Goal: Find contact information: Find contact information

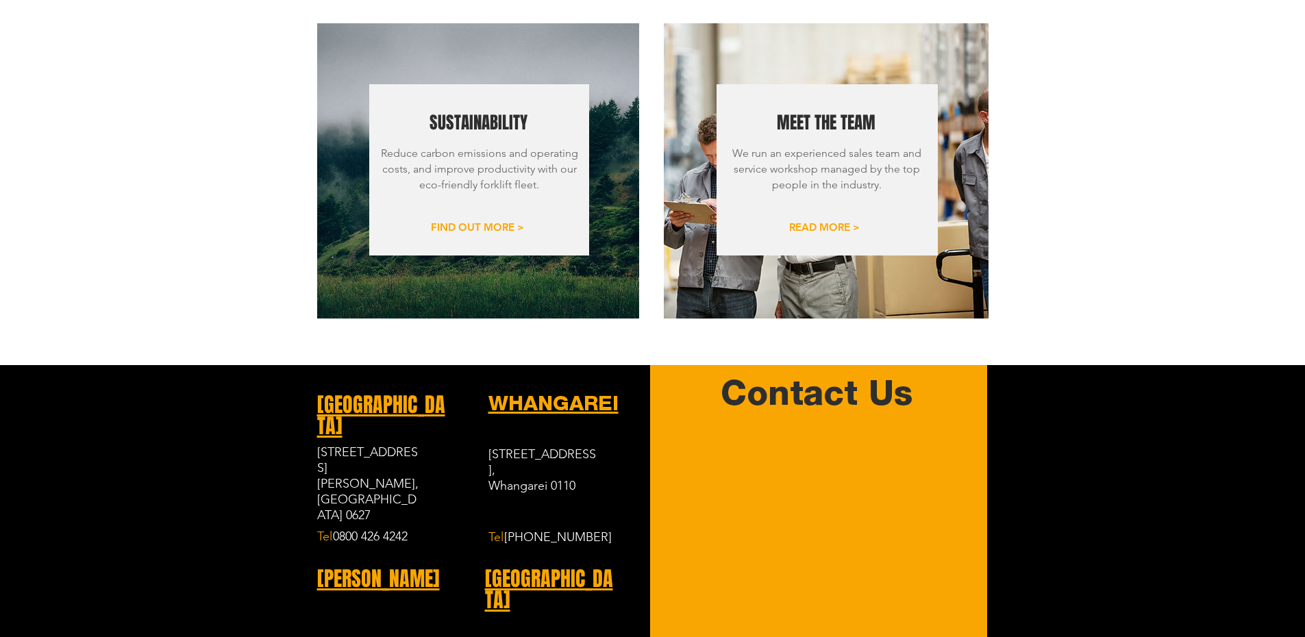
scroll to position [1688, 0]
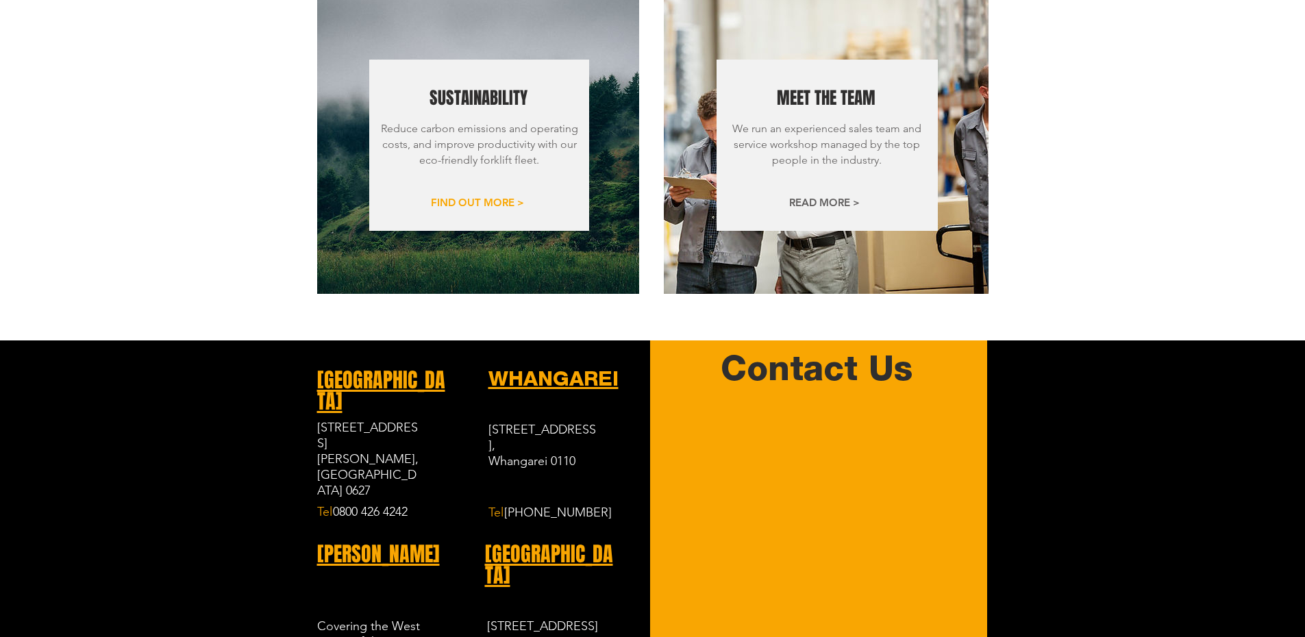
click at [817, 195] on span "READ MORE >" at bounding box center [824, 202] width 71 height 14
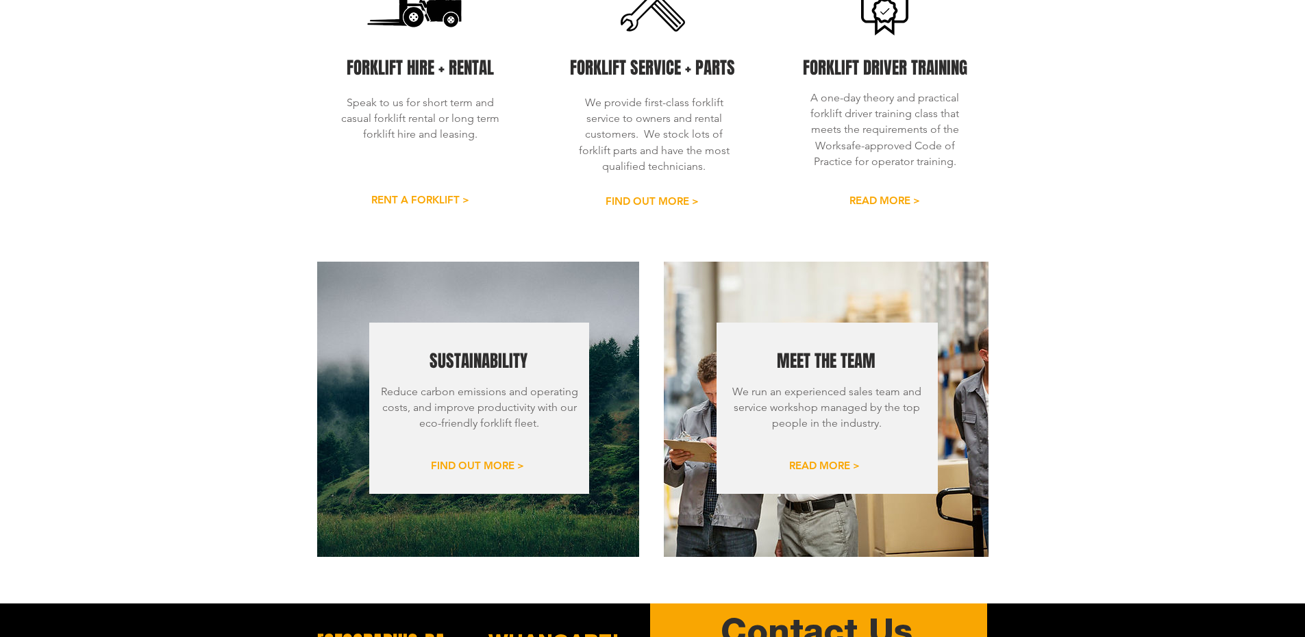
scroll to position [1414, 0]
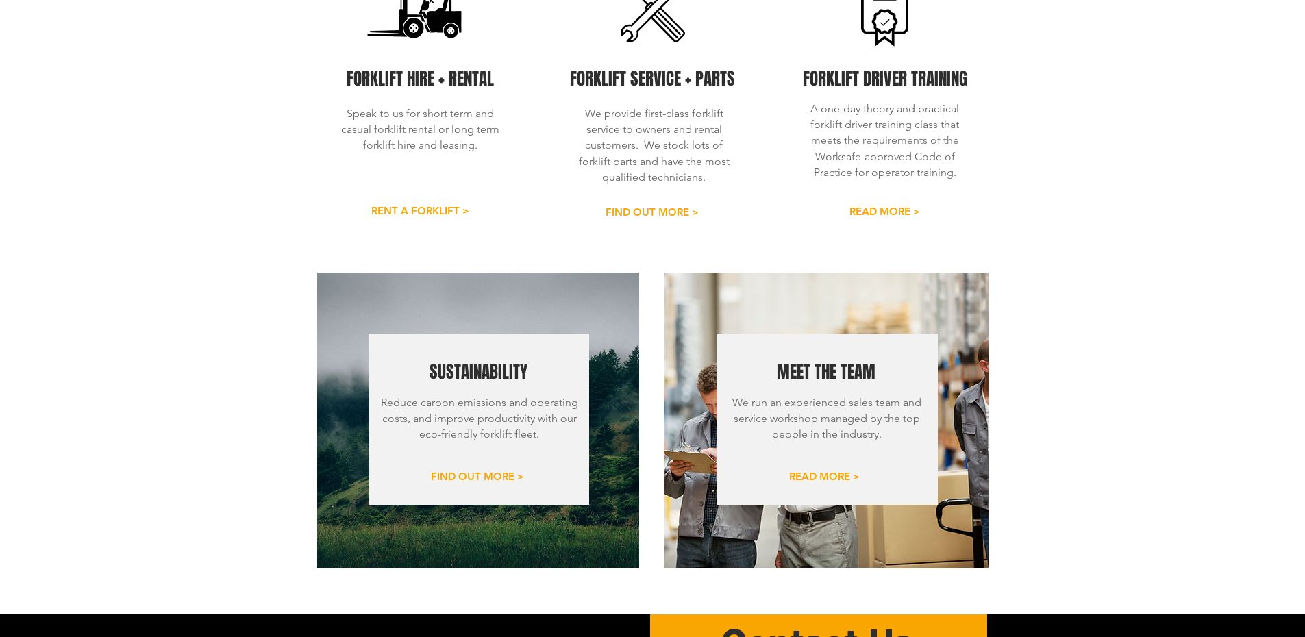
click at [908, 516] on img at bounding box center [826, 420] width 325 height 295
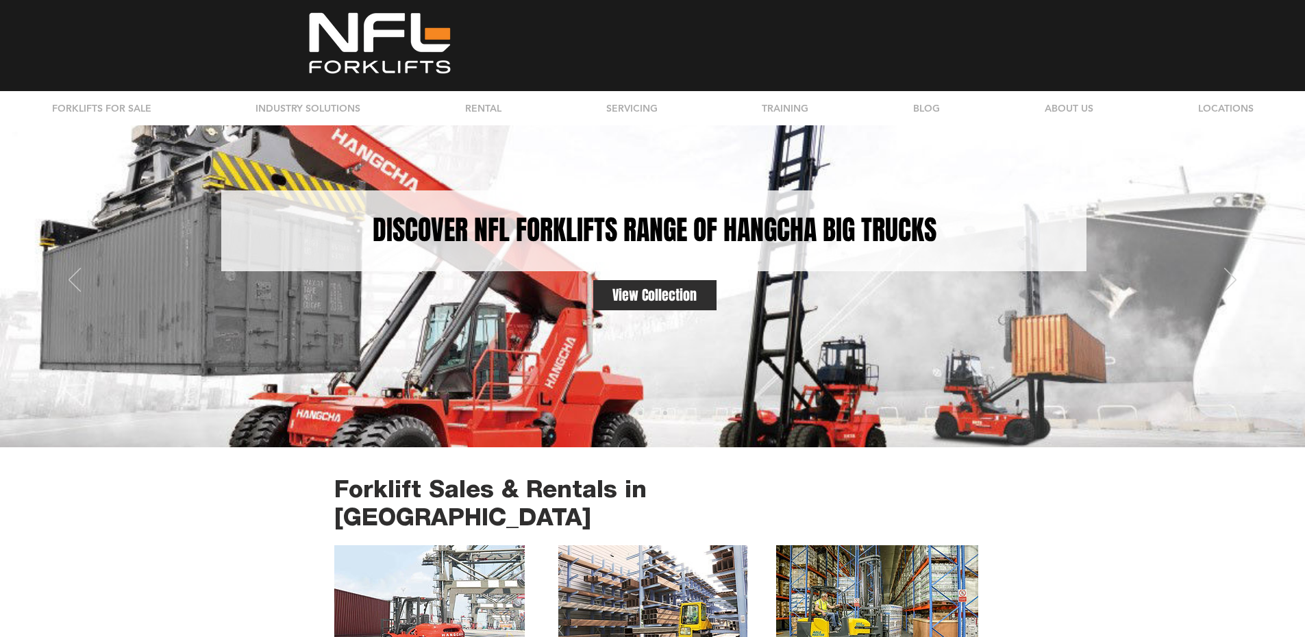
scroll to position [0, 0]
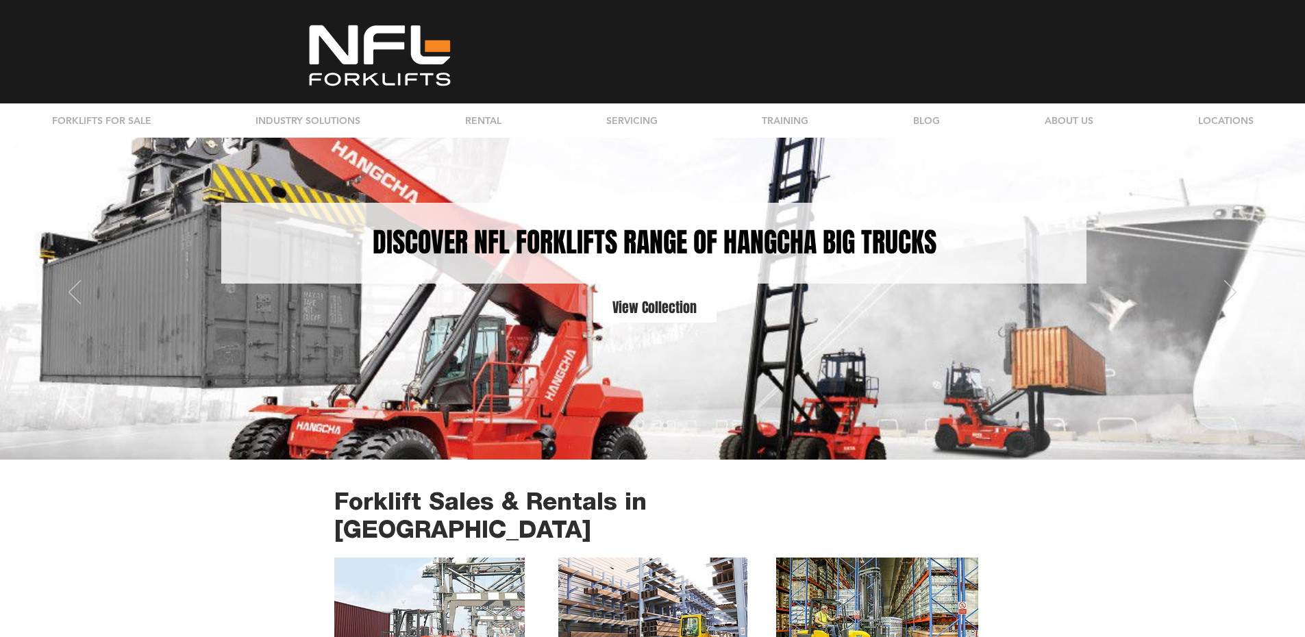
click at [691, 307] on span "View Collection" at bounding box center [654, 307] width 84 height 19
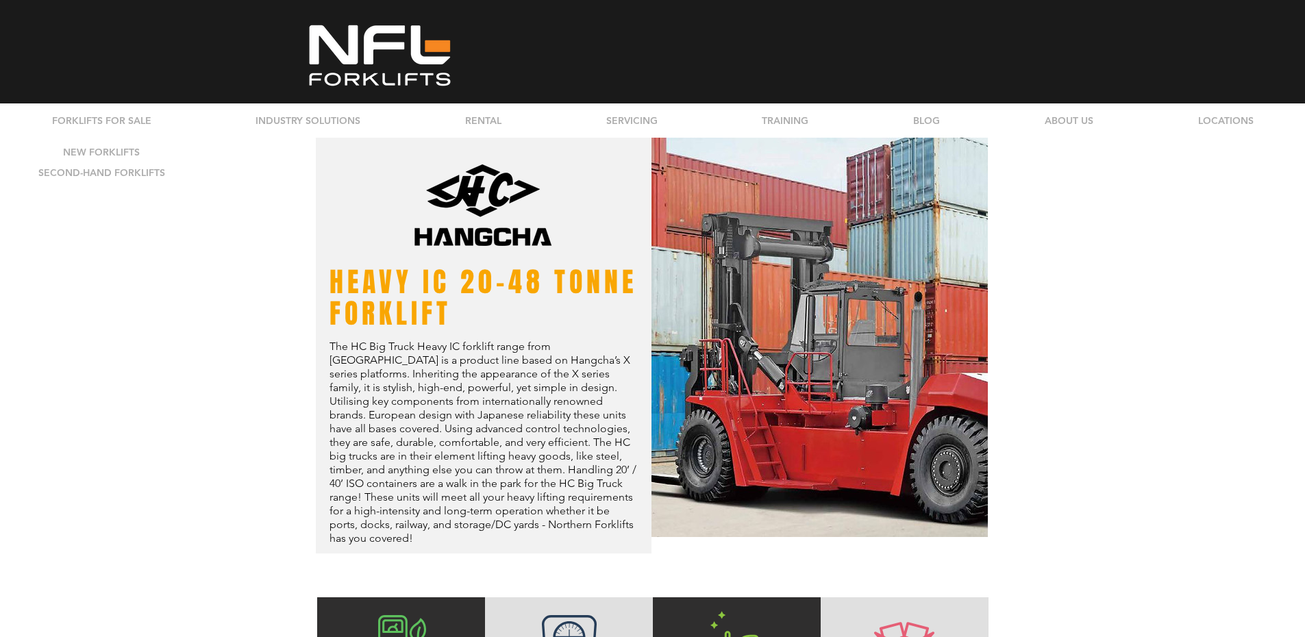
click at [123, 118] on p "FORKLIFTS FOR SALE" at bounding box center [101, 120] width 113 height 34
click at [1075, 121] on p "ABOUT US" at bounding box center [1069, 120] width 62 height 34
click at [1067, 151] on p "TEAM" at bounding box center [1068, 152] width 37 height 20
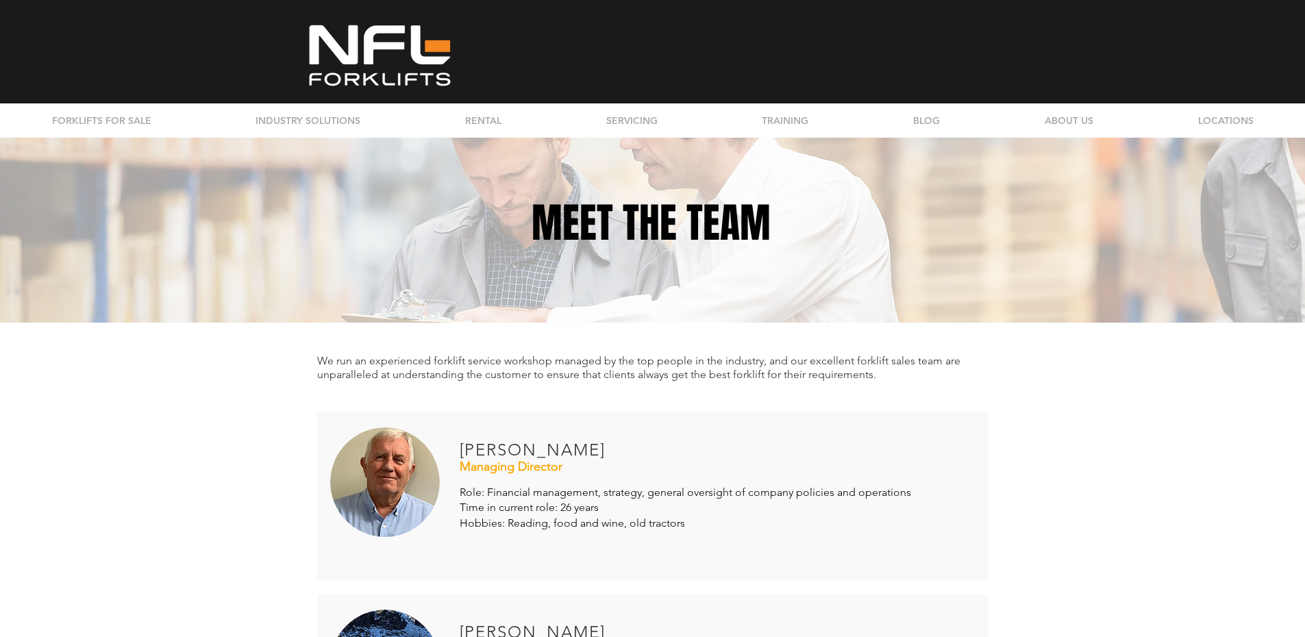
click at [978, 247] on h1 "MEET THE TEAM" at bounding box center [651, 223] width 671 height 60
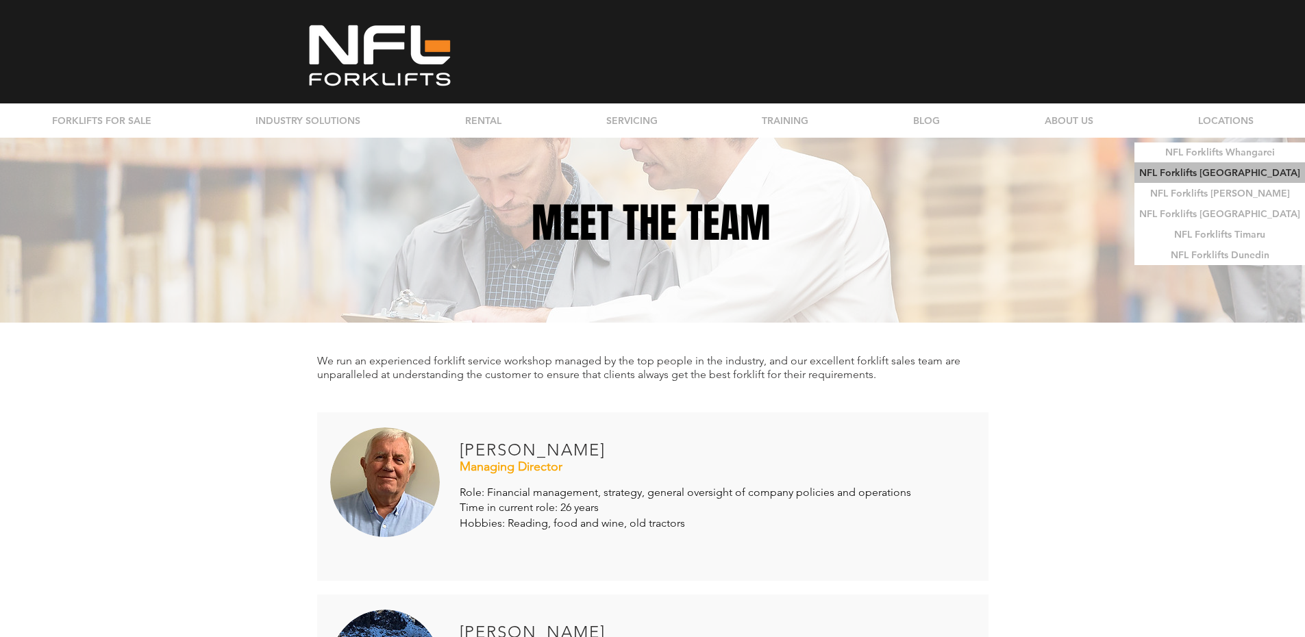
click at [1238, 171] on p "NFL Forklifts [GEOGRAPHIC_DATA]" at bounding box center [1219, 173] width 171 height 20
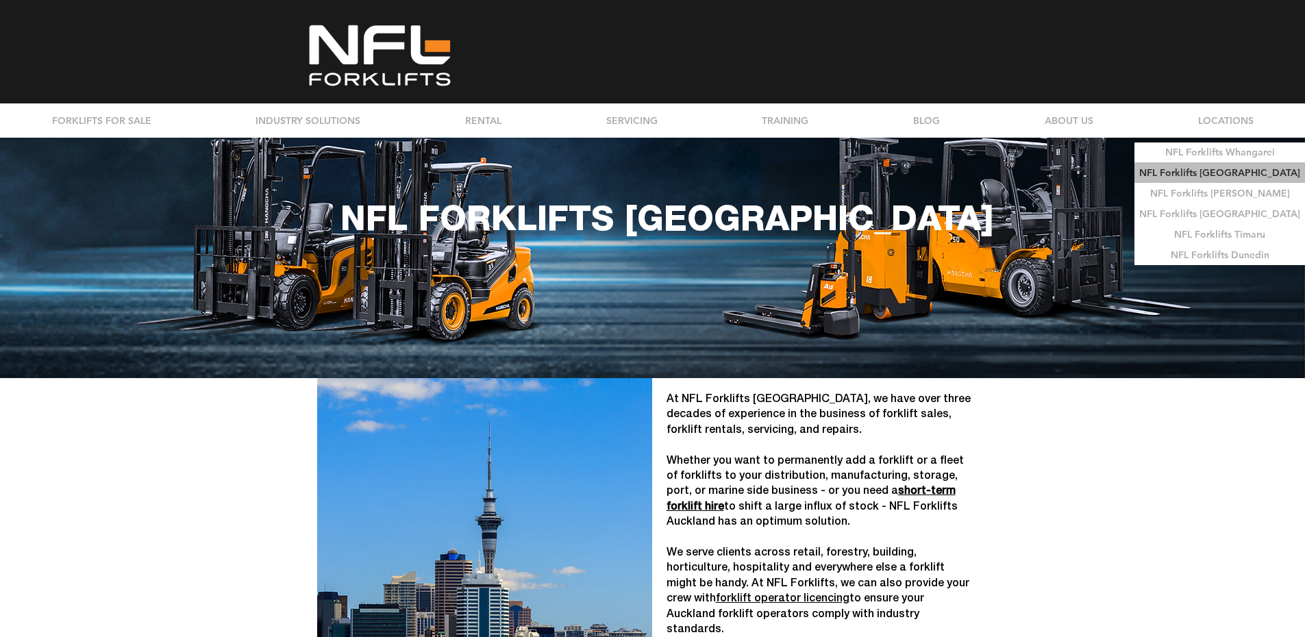
click at [1218, 121] on p "LOCATIONS" at bounding box center [1225, 120] width 69 height 34
click at [1210, 175] on p "NFL Forklifts [GEOGRAPHIC_DATA]" at bounding box center [1219, 173] width 171 height 20
click at [1215, 120] on p "LOCATIONS" at bounding box center [1225, 120] width 69 height 34
click at [1193, 173] on p "NFL Forklifts [GEOGRAPHIC_DATA]" at bounding box center [1219, 173] width 171 height 20
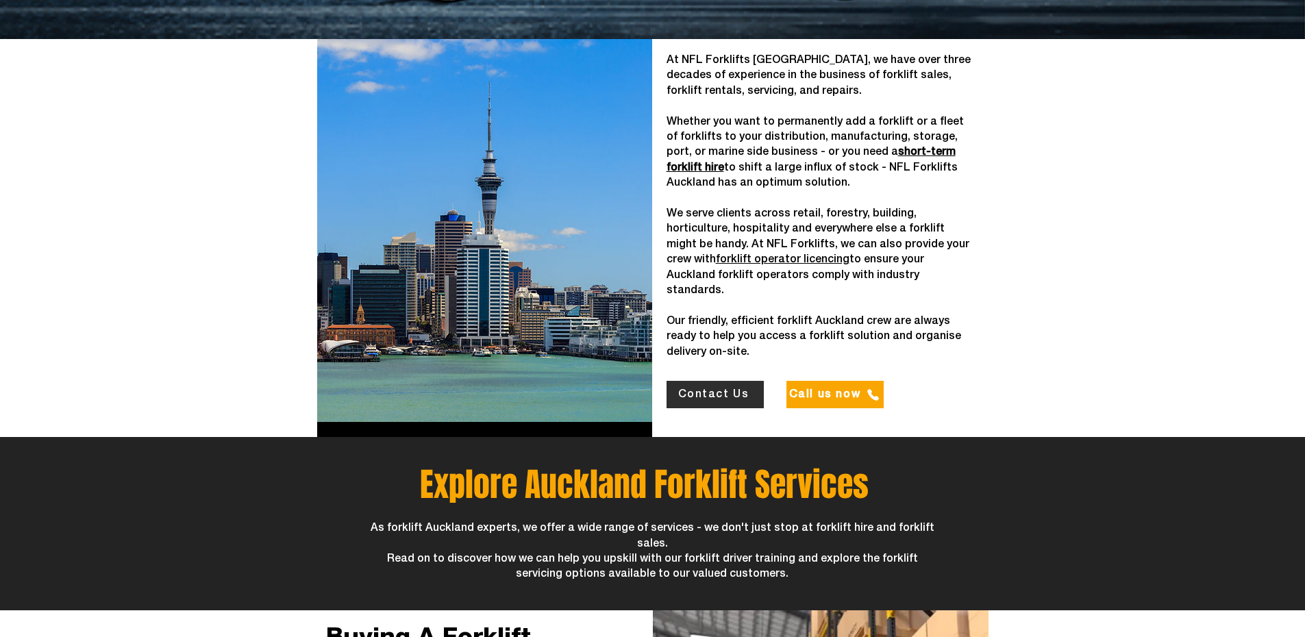
scroll to position [342, 0]
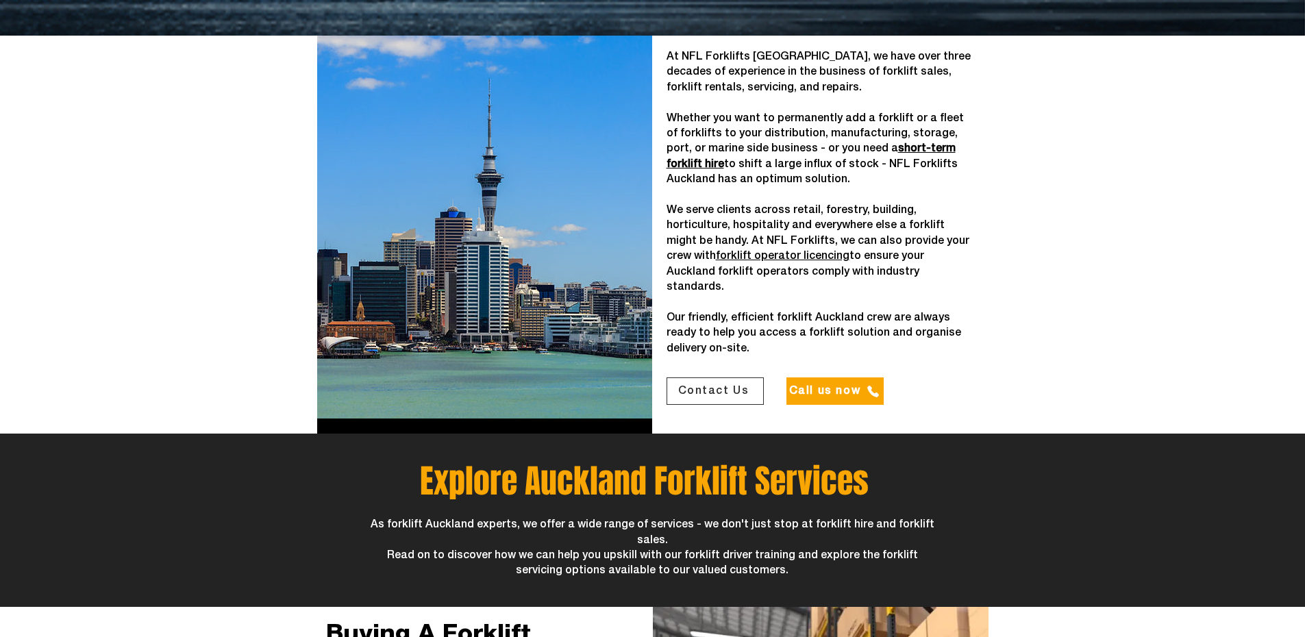
click at [714, 378] on span "Contact Us" at bounding box center [715, 391] width 96 height 26
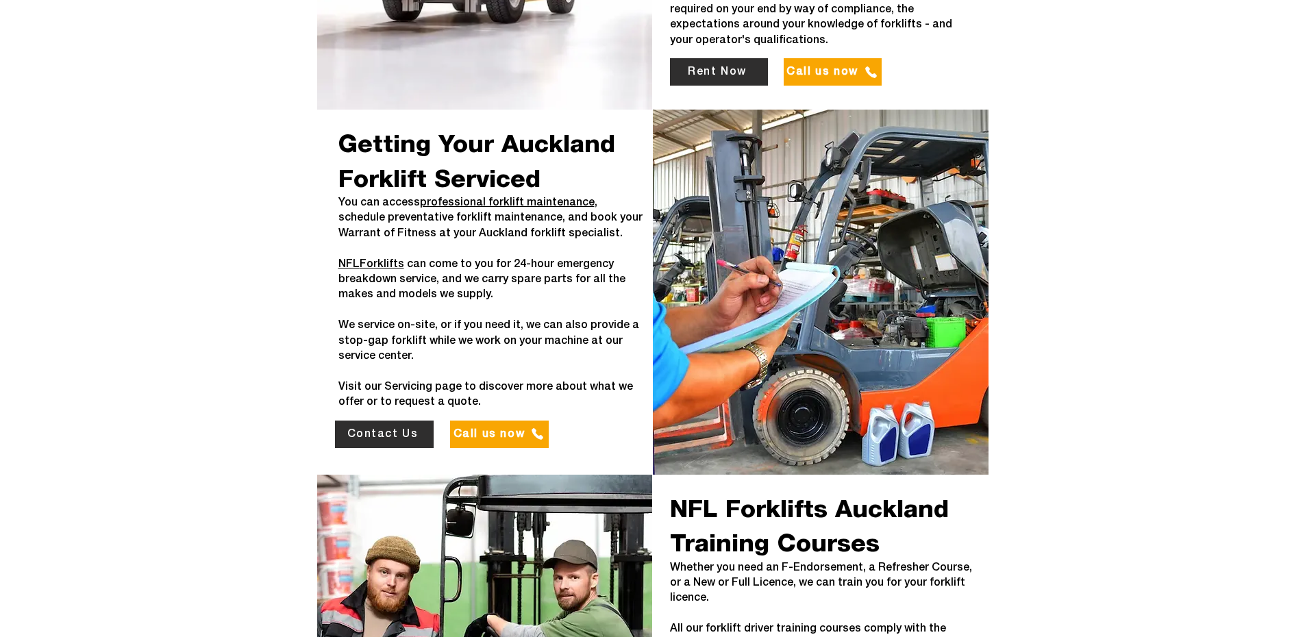
scroll to position [2529, 0]
